Goal: Task Accomplishment & Management: Manage account settings

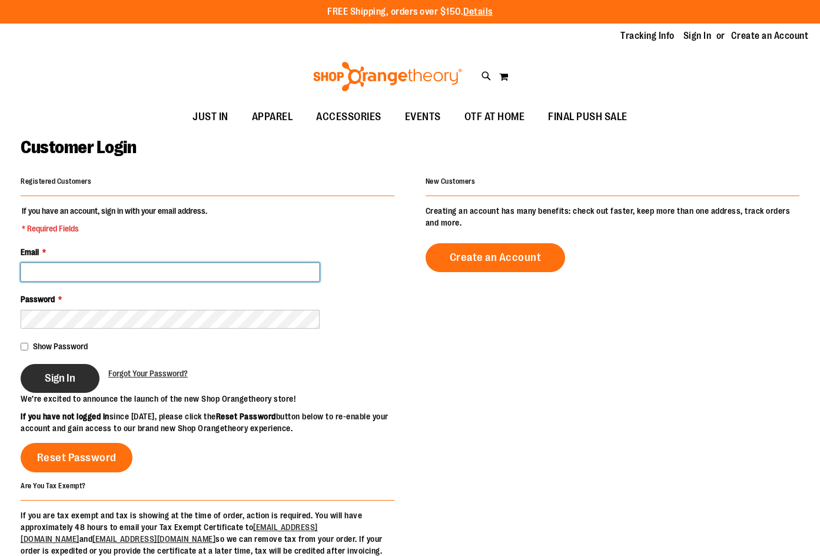
type input "**********"
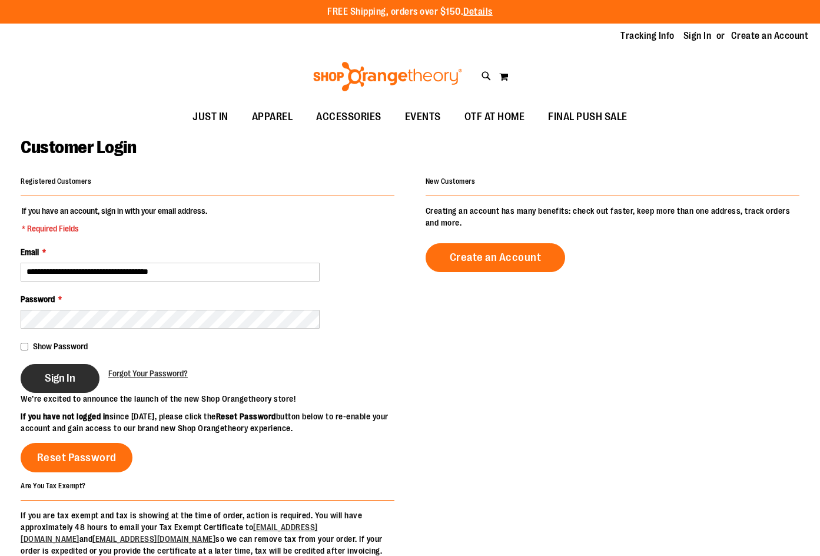
type input "**********"
click at [75, 373] on span "Sign In" at bounding box center [60, 377] width 31 height 13
